Goal: Information Seeking & Learning: Learn about a topic

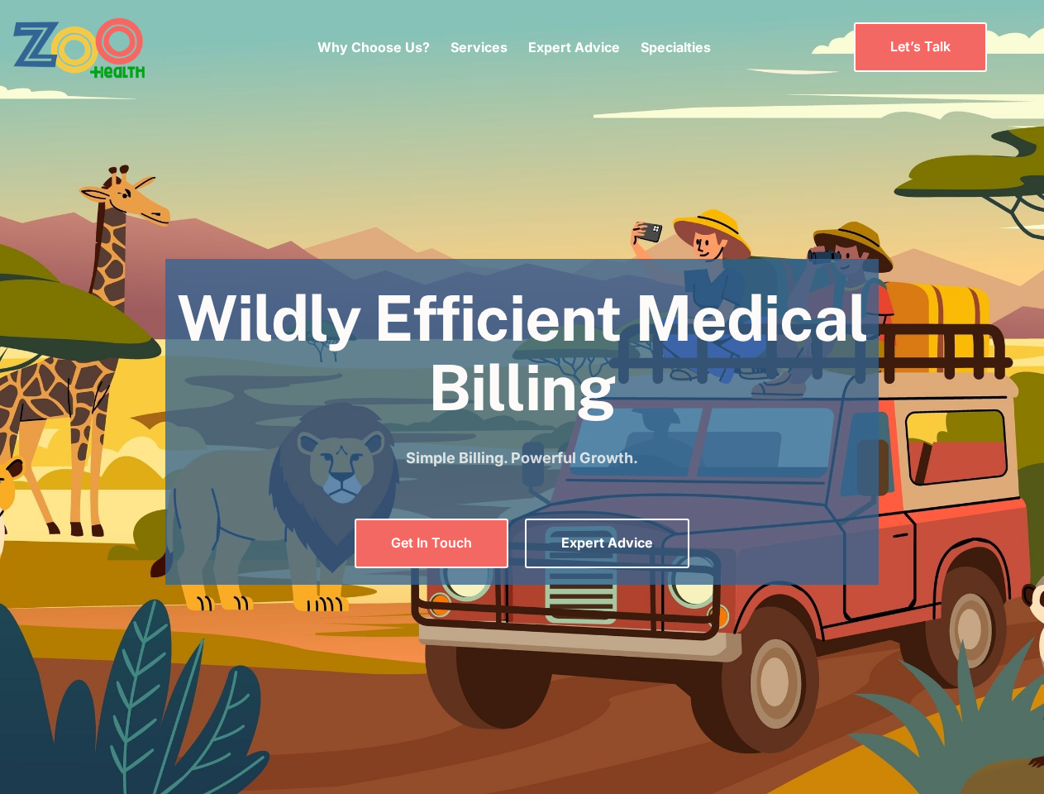
click at [513, 47] on div "Why Choose Us? Services Chronic Care Management Contract Optimization Denial An…" at bounding box center [513, 46] width 393 height 69
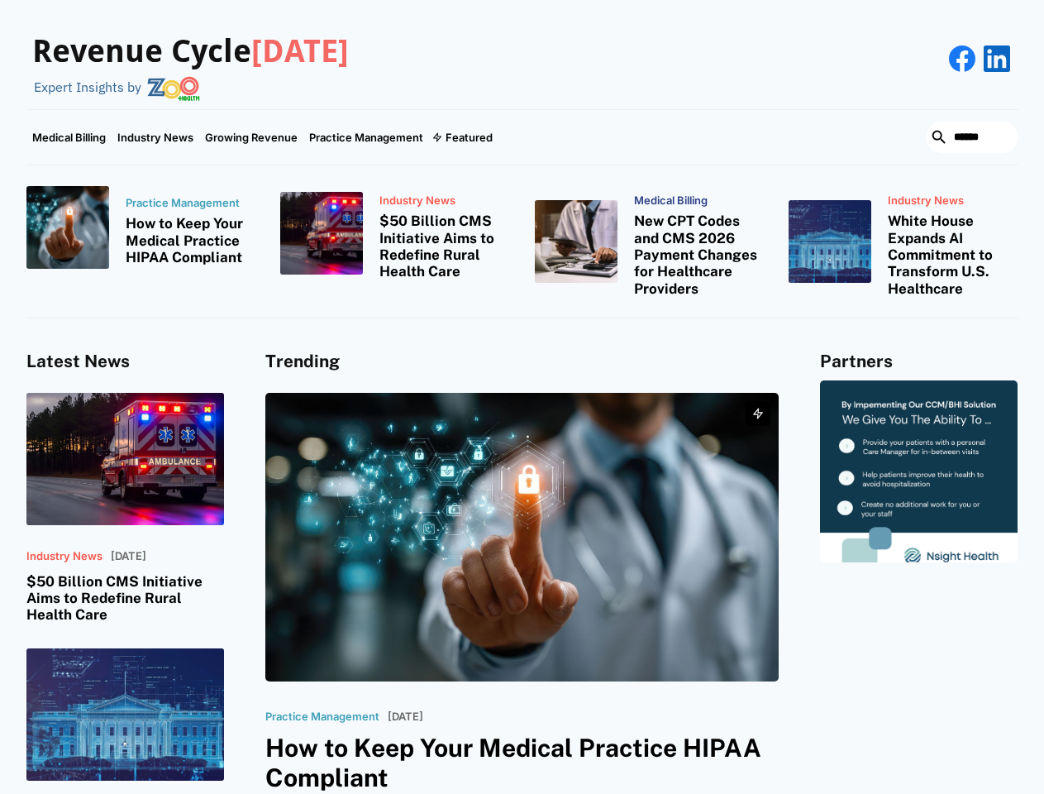
click at [461, 137] on div "Featured" at bounding box center [469, 137] width 47 height 13
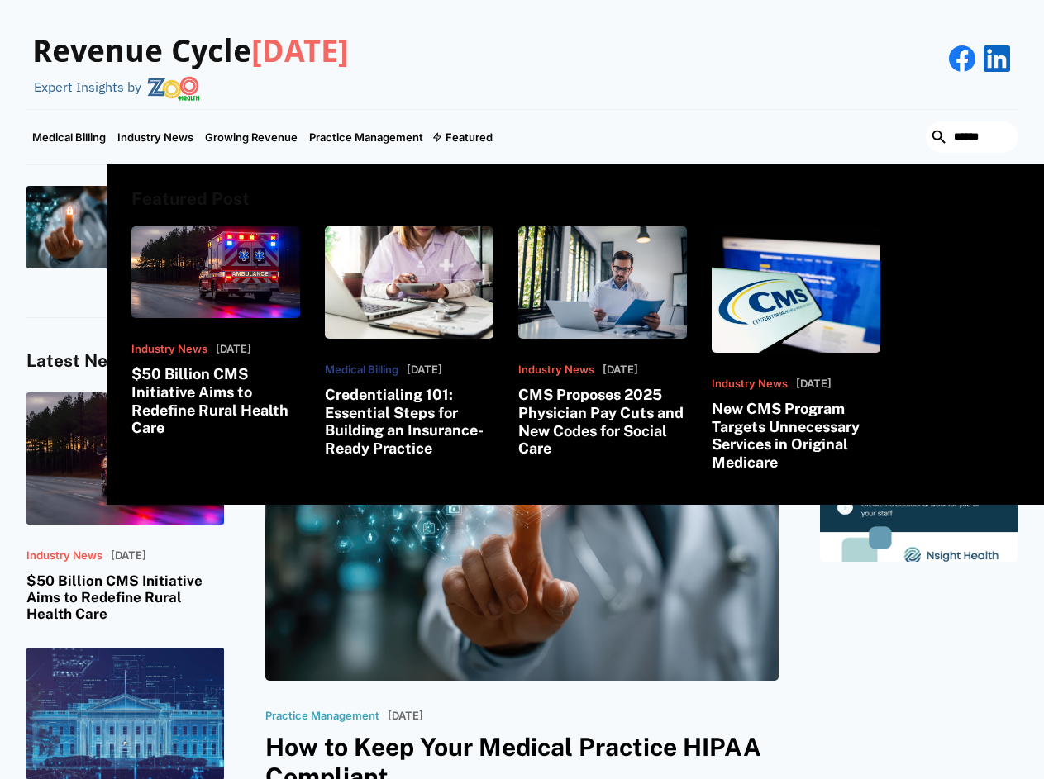
click at [854, 779] on html "Revenue Cycle [DATE] Expert Insights by Medical Billing Industry News Growing R…" at bounding box center [522, 389] width 1044 height 779
